Goal: Transaction & Acquisition: Download file/media

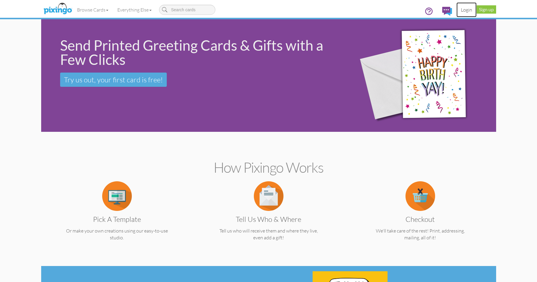
click at [466, 9] on link "Login" at bounding box center [466, 9] width 20 height 15
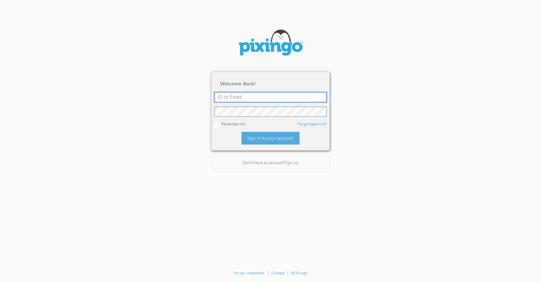
type input "[EMAIL_ADDRESS][DOMAIN_NAME]"
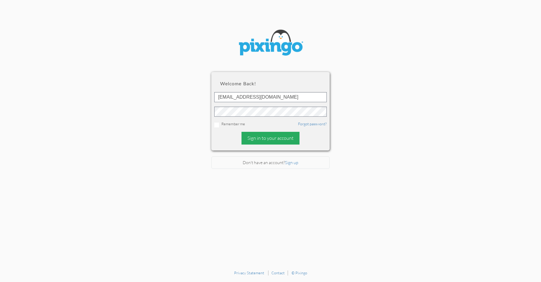
click at [258, 140] on div "Sign in to your account" at bounding box center [271, 138] width 58 height 13
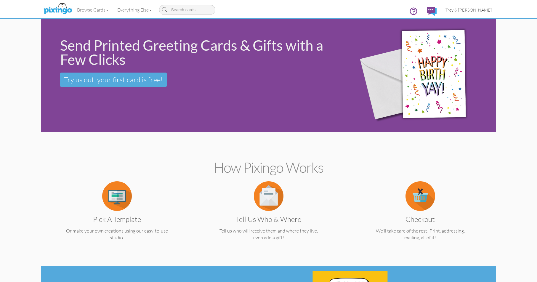
click at [482, 12] on span "Trey & [PERSON_NAME]" at bounding box center [468, 9] width 46 height 5
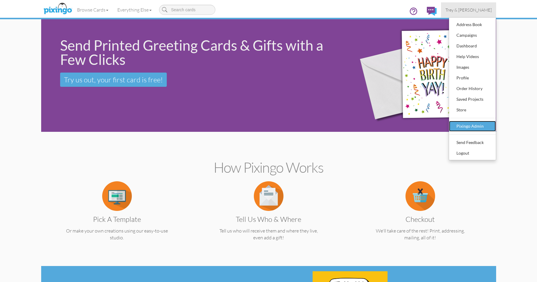
click at [463, 125] on div "Pixingo Admin" at bounding box center [472, 126] width 35 height 9
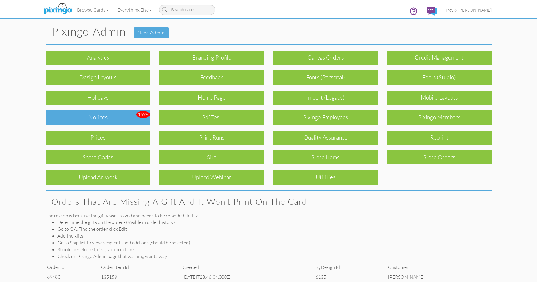
click at [104, 116] on div "Notices" at bounding box center [98, 117] width 105 height 14
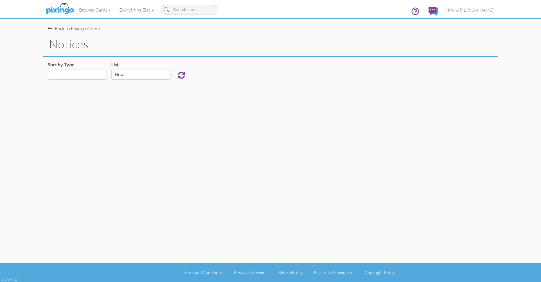
select select "object:919"
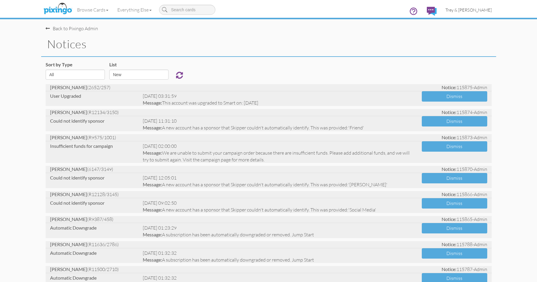
click at [461, 10] on span "Trey & [PERSON_NAME]" at bounding box center [468, 9] width 46 height 5
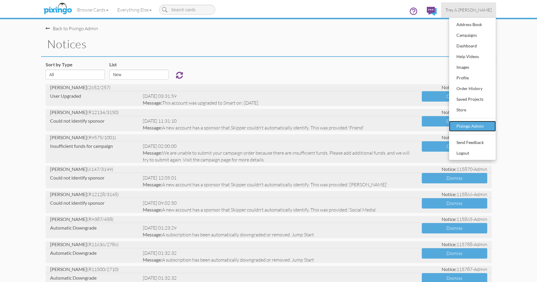
click at [459, 126] on div "Pixingo Admin" at bounding box center [472, 126] width 35 height 9
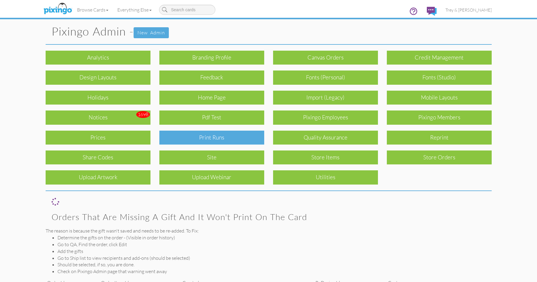
click at [230, 136] on div "Print Runs" at bounding box center [211, 138] width 105 height 14
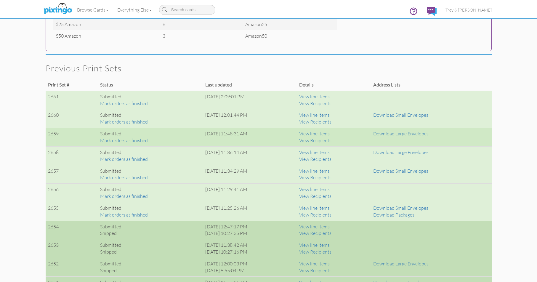
scroll to position [355, 0]
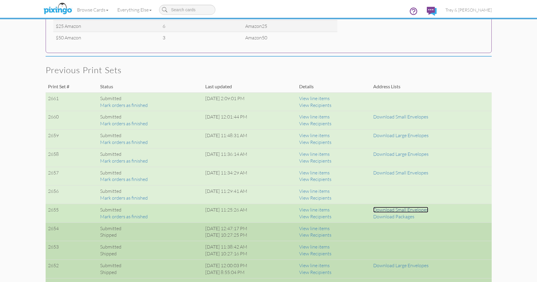
click at [402, 211] on link "Download Small Envelopes" at bounding box center [400, 210] width 55 height 6
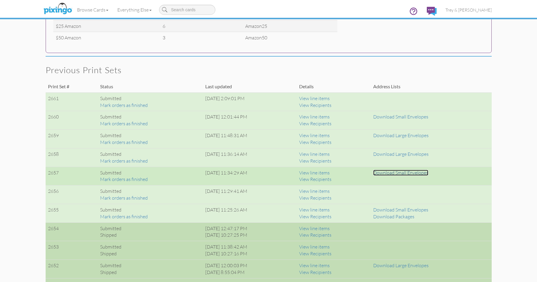
click at [401, 170] on link "Download Small Envelopes" at bounding box center [400, 173] width 55 height 6
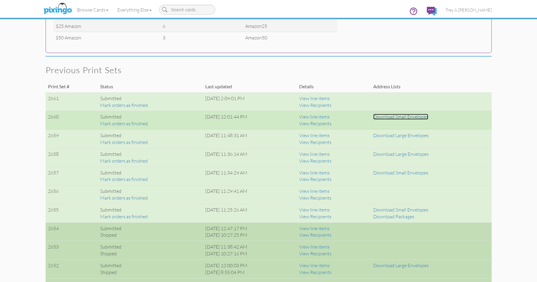
click at [425, 117] on link "Download Small Envelopes" at bounding box center [400, 117] width 55 height 6
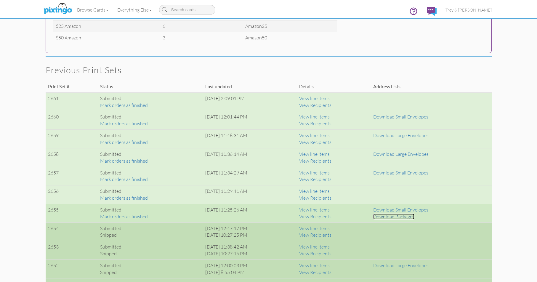
click at [403, 217] on link "Download Packages" at bounding box center [393, 216] width 41 height 6
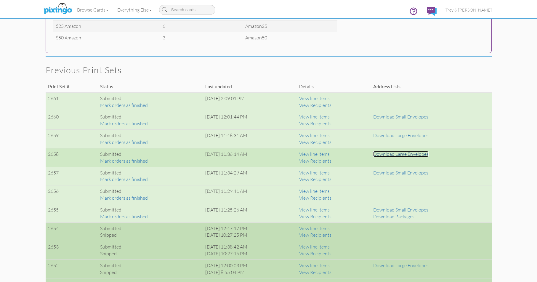
click at [400, 155] on link "Download Large Envelopes" at bounding box center [400, 154] width 55 height 6
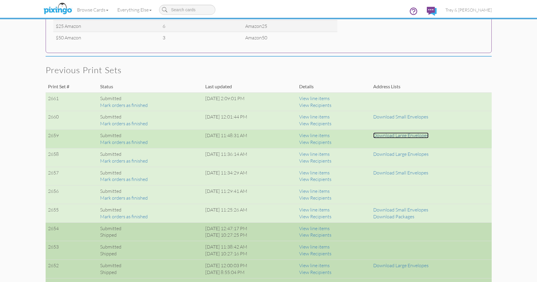
click at [407, 135] on link "Download Large Envelopes" at bounding box center [400, 135] width 55 height 6
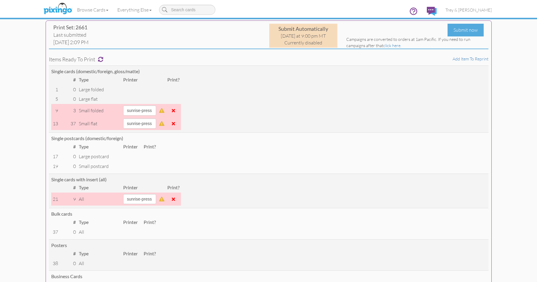
scroll to position [30, 0]
